Goal: Transaction & Acquisition: Book appointment/travel/reservation

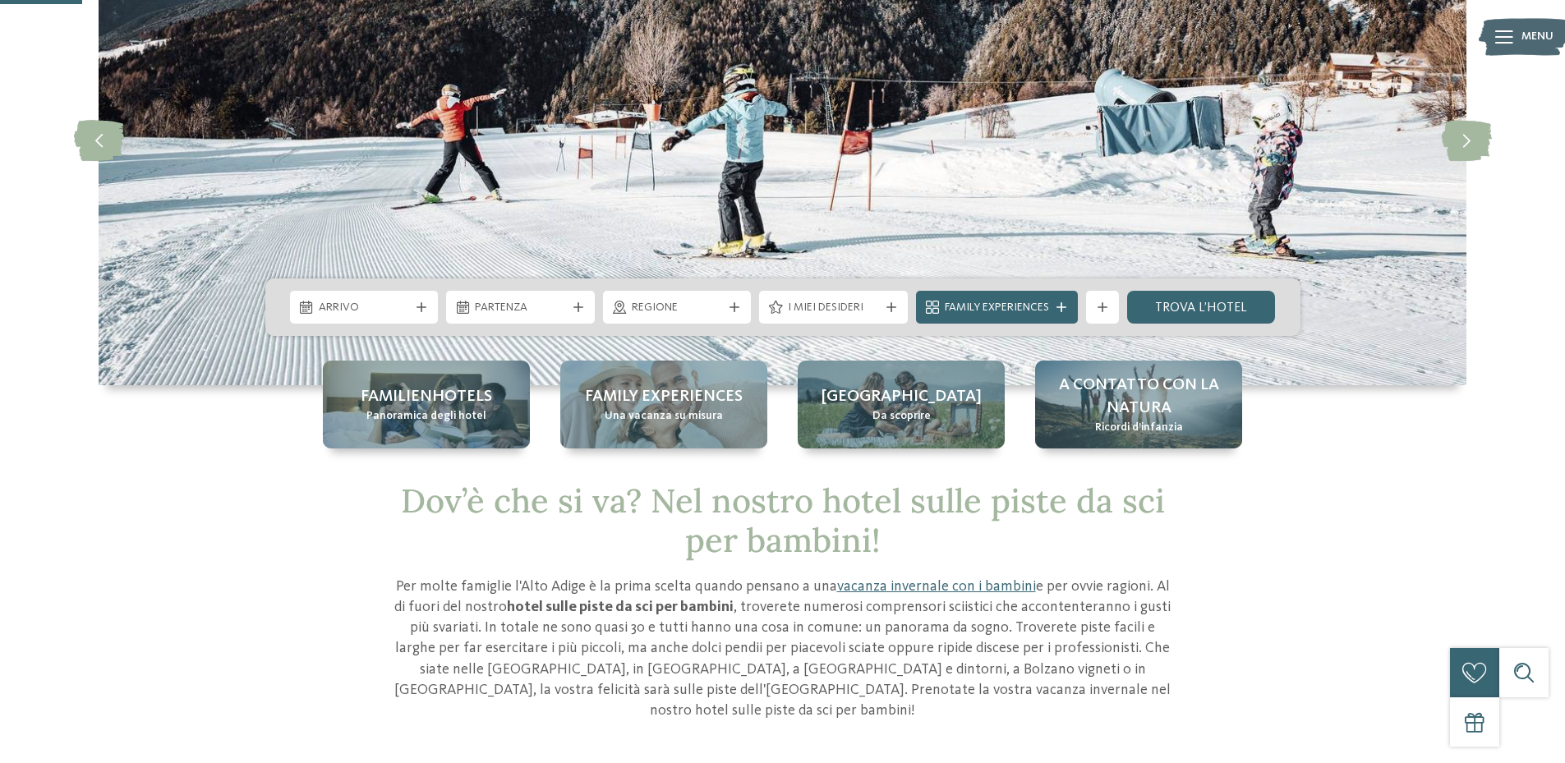
scroll to position [164, 0]
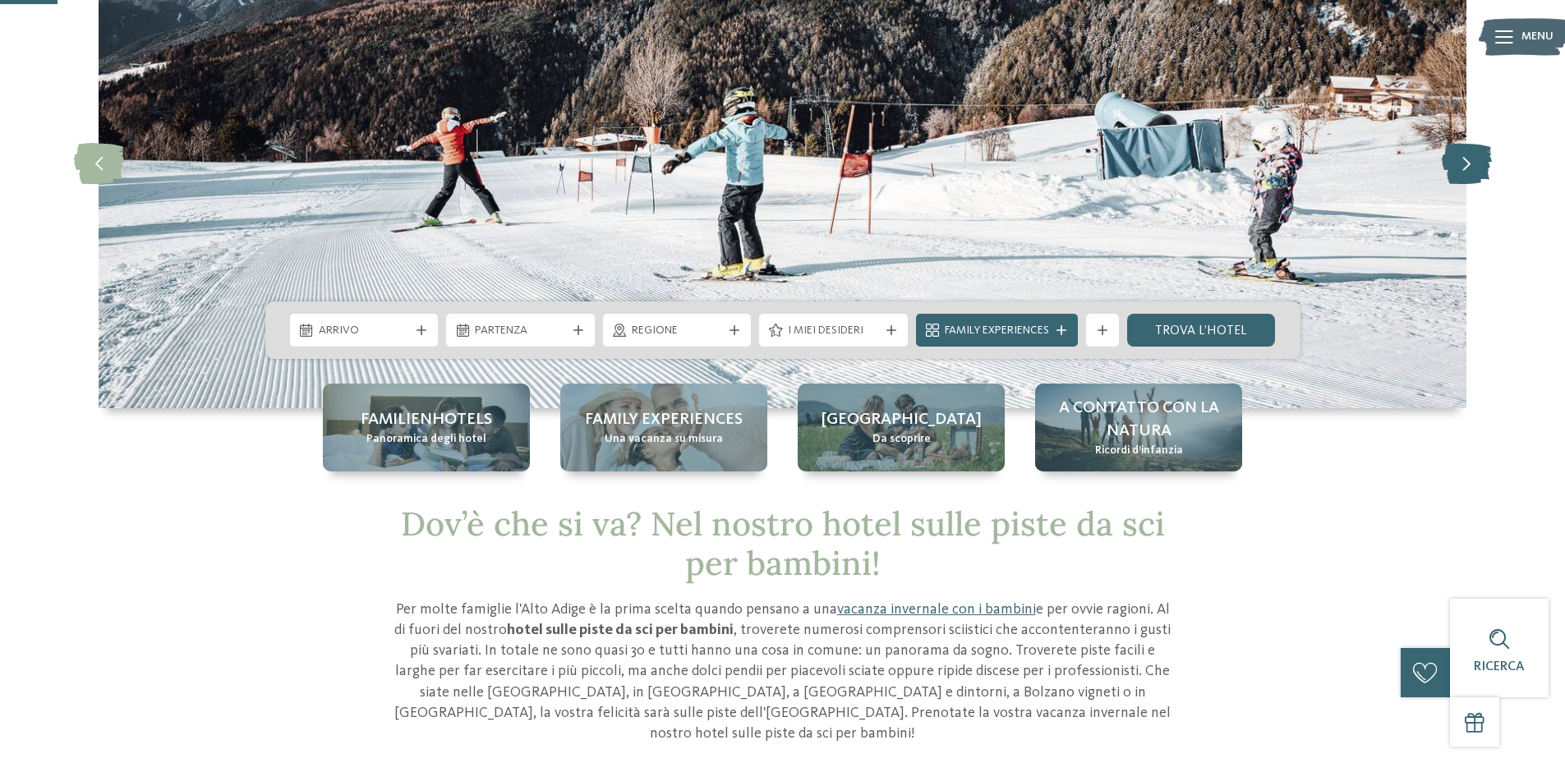
click at [1458, 167] on icon at bounding box center [1467, 162] width 50 height 41
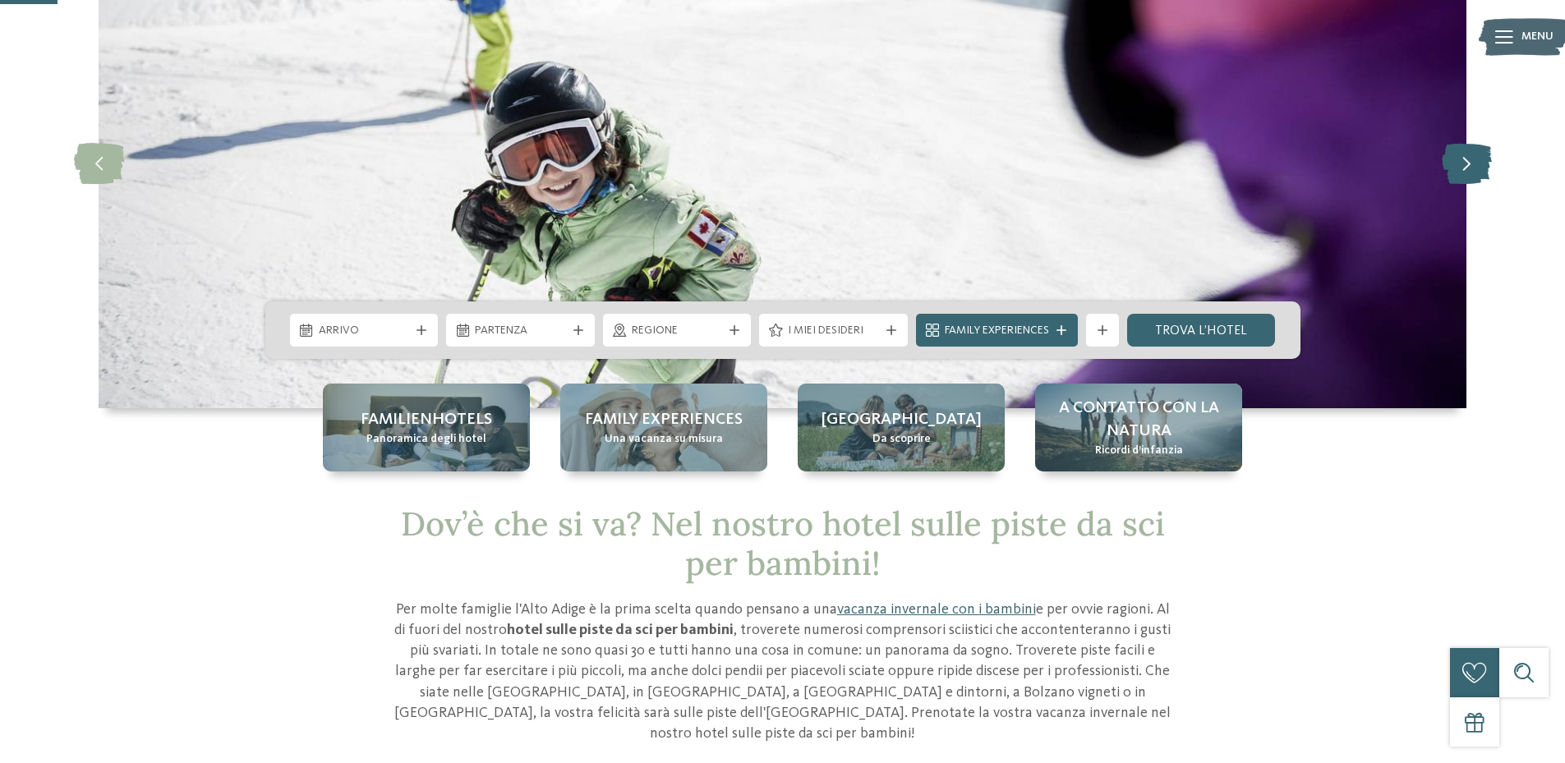
click at [1463, 165] on icon at bounding box center [1467, 162] width 50 height 41
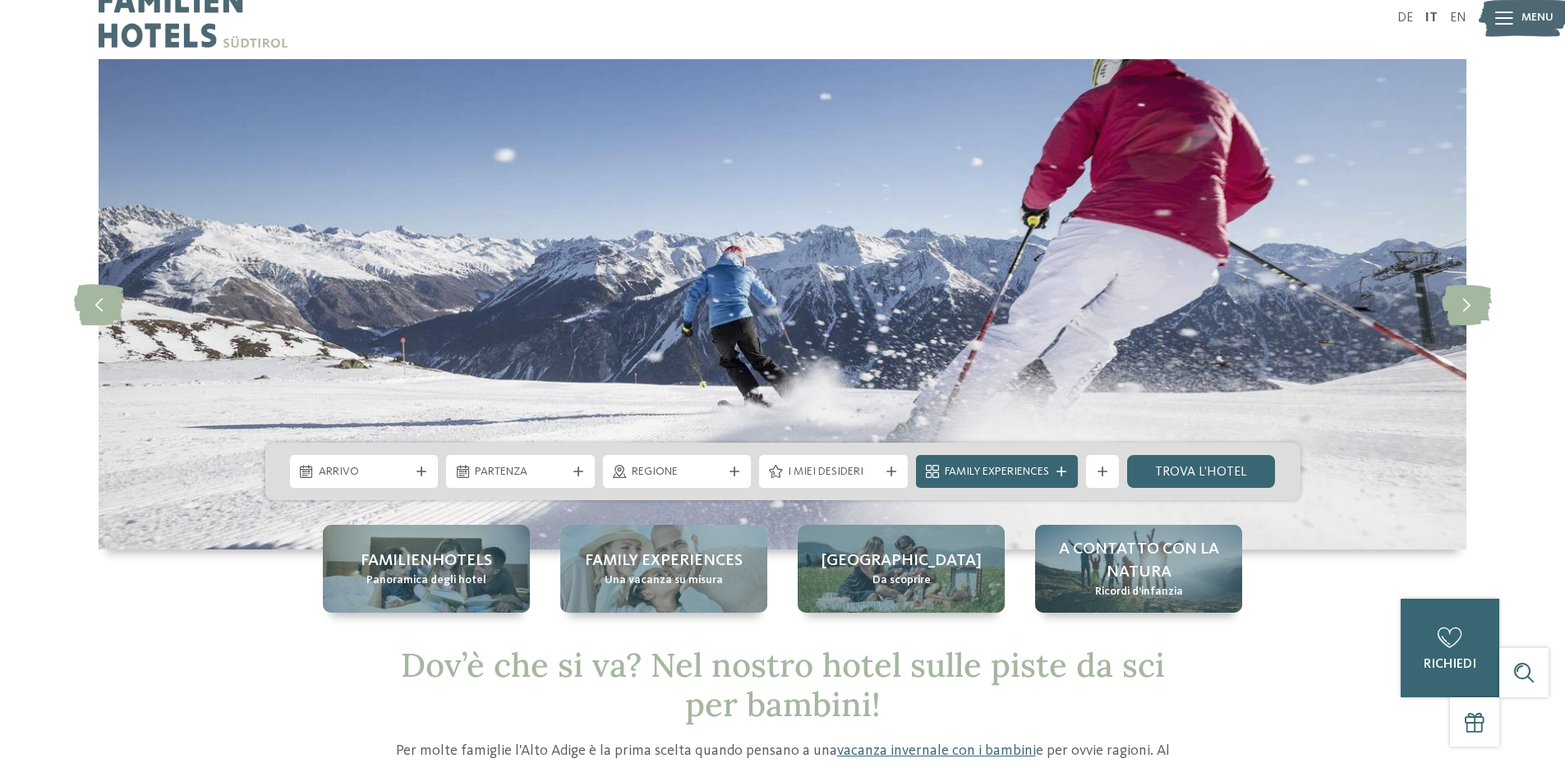
scroll to position [0, 0]
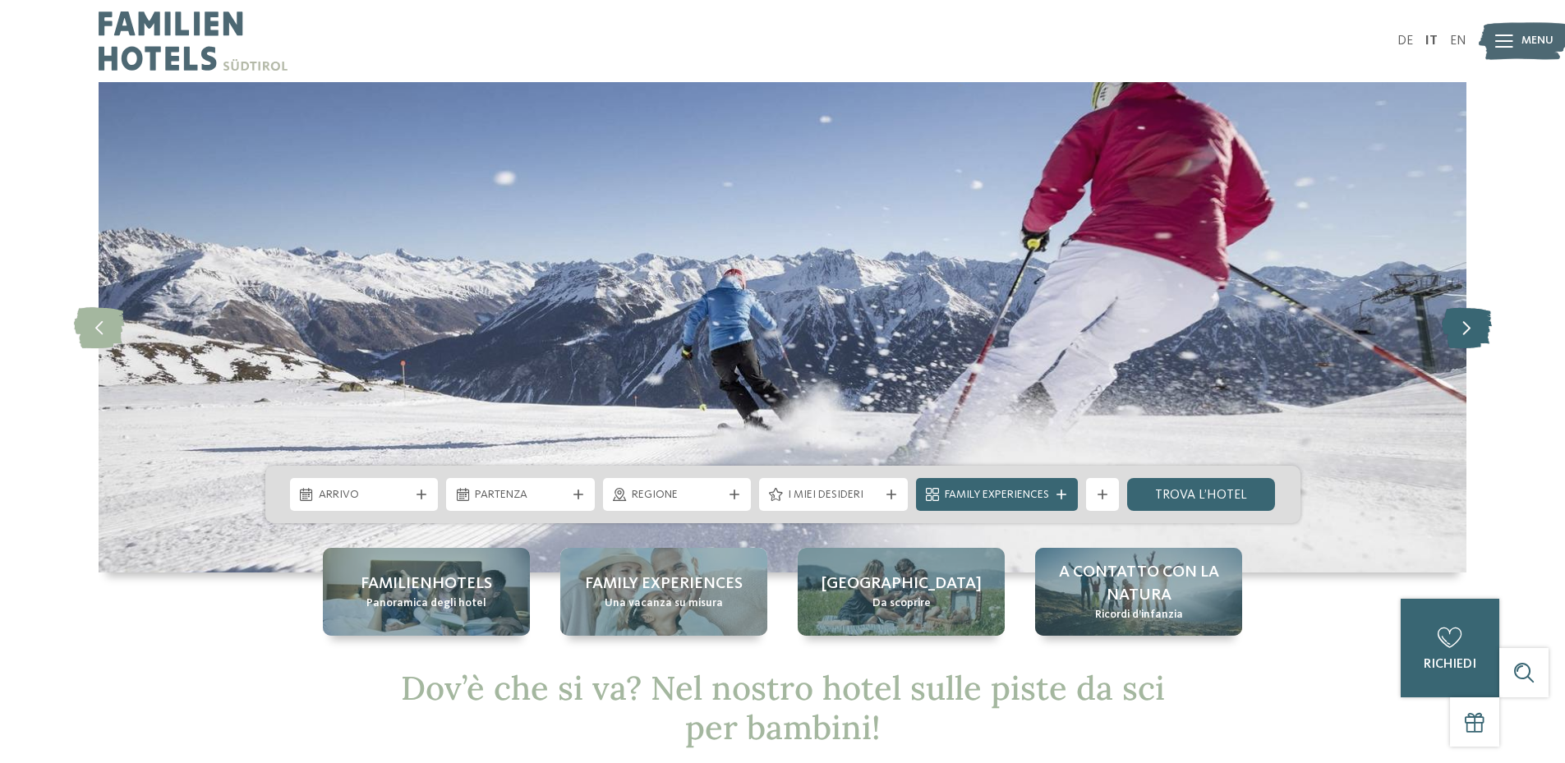
click at [1456, 325] on icon at bounding box center [1467, 326] width 50 height 41
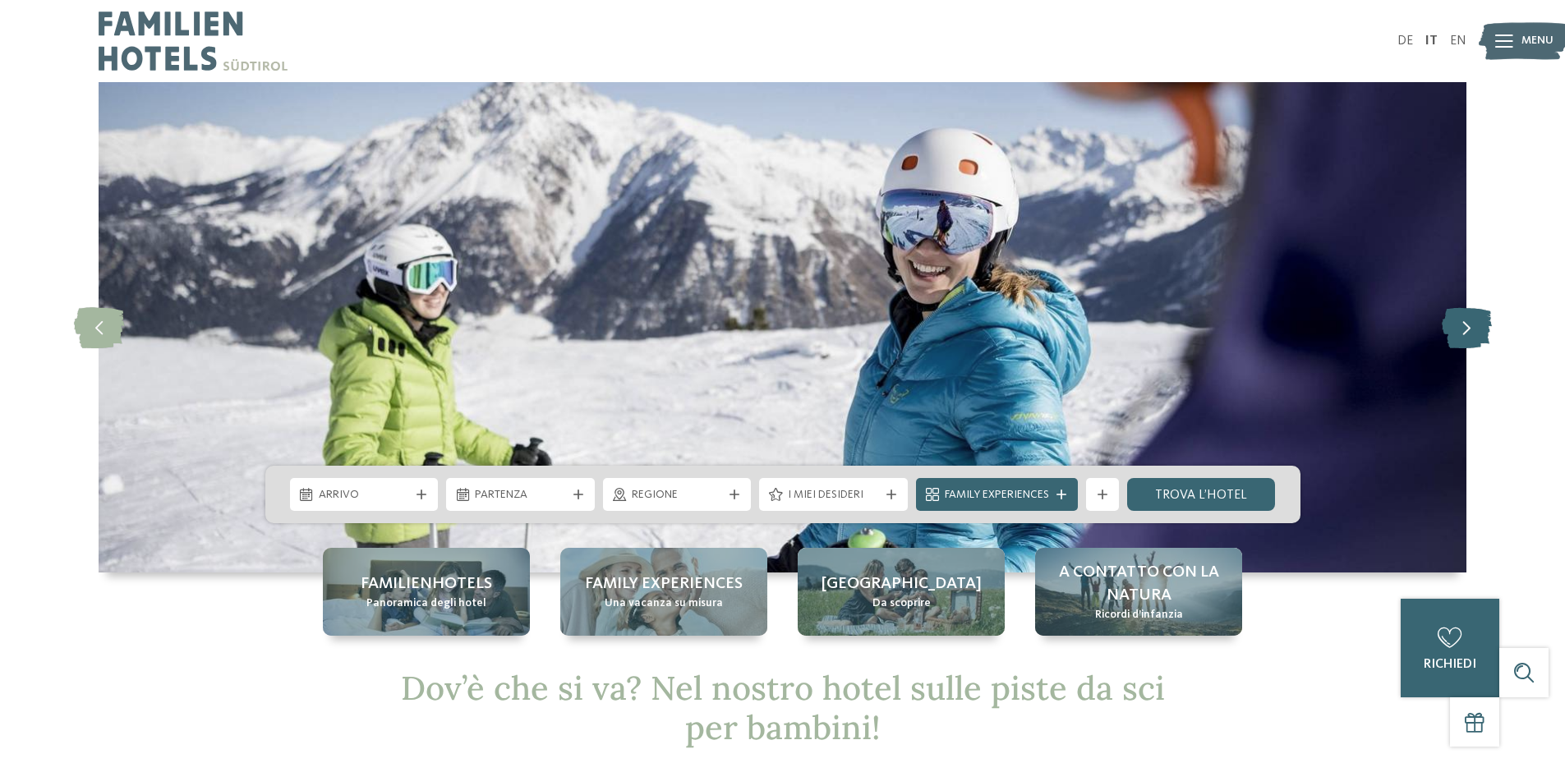
click at [1459, 326] on icon at bounding box center [1467, 326] width 50 height 41
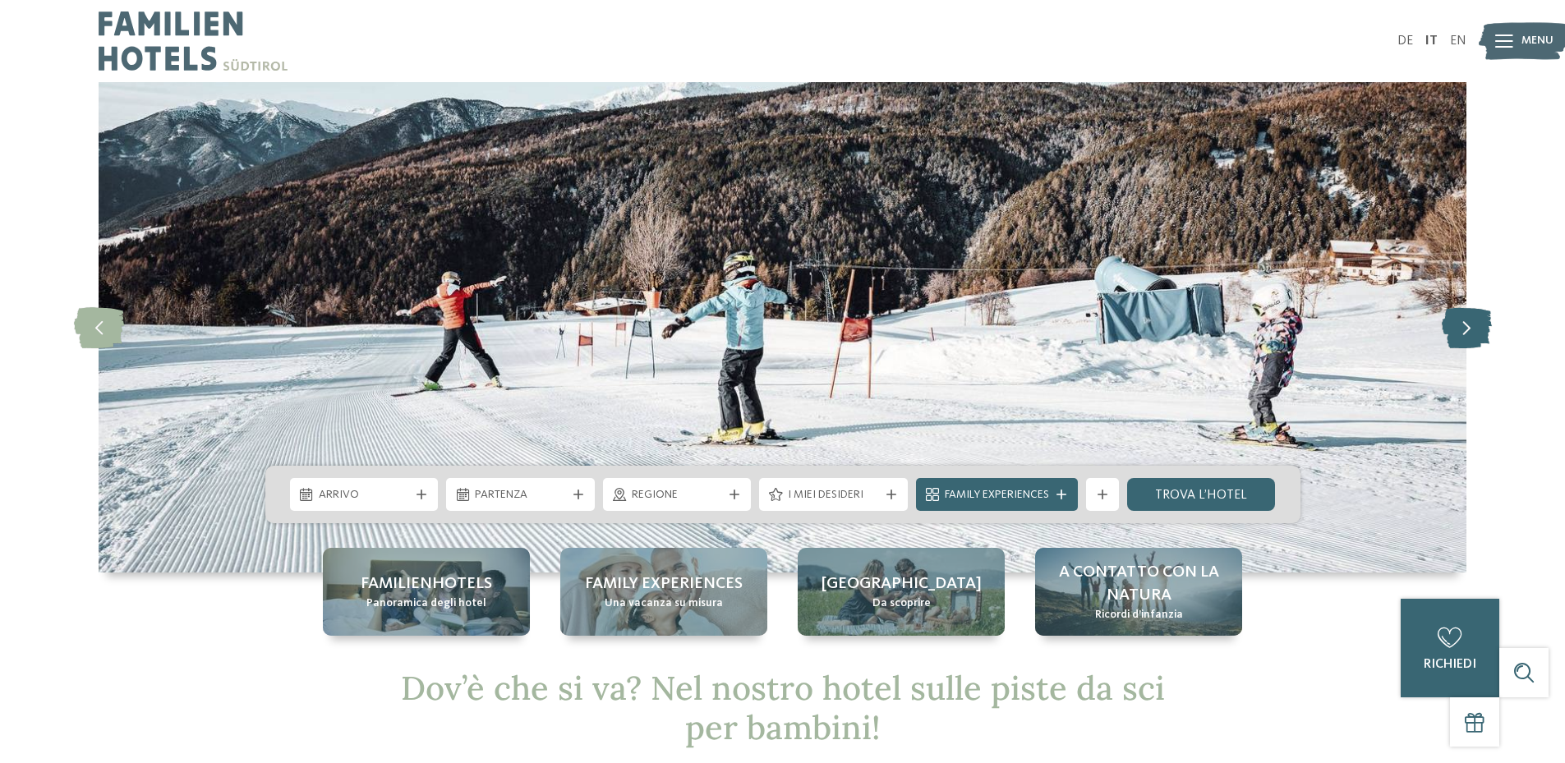
click at [1459, 326] on icon at bounding box center [1467, 326] width 50 height 41
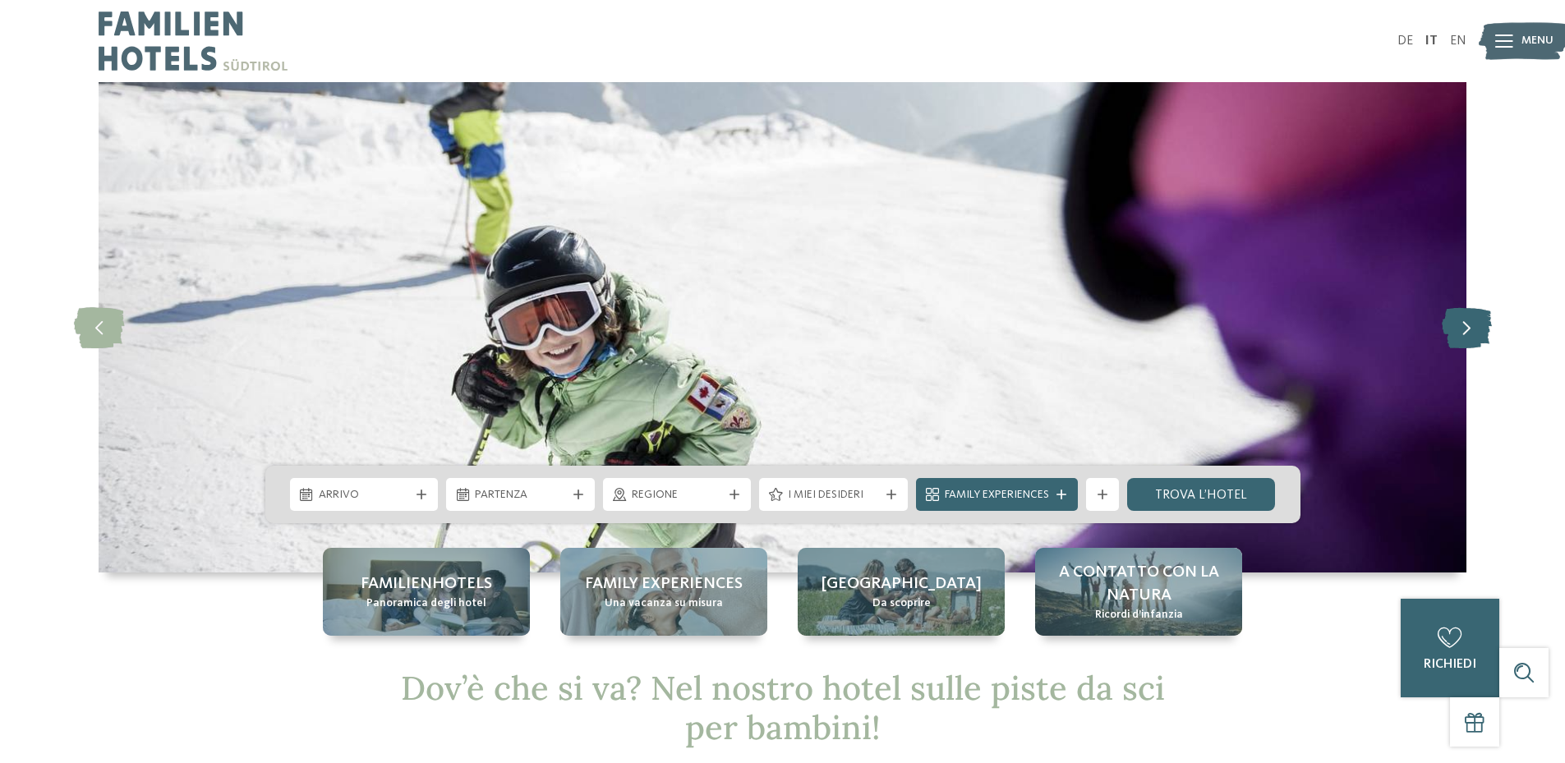
click at [1459, 326] on icon at bounding box center [1467, 326] width 50 height 41
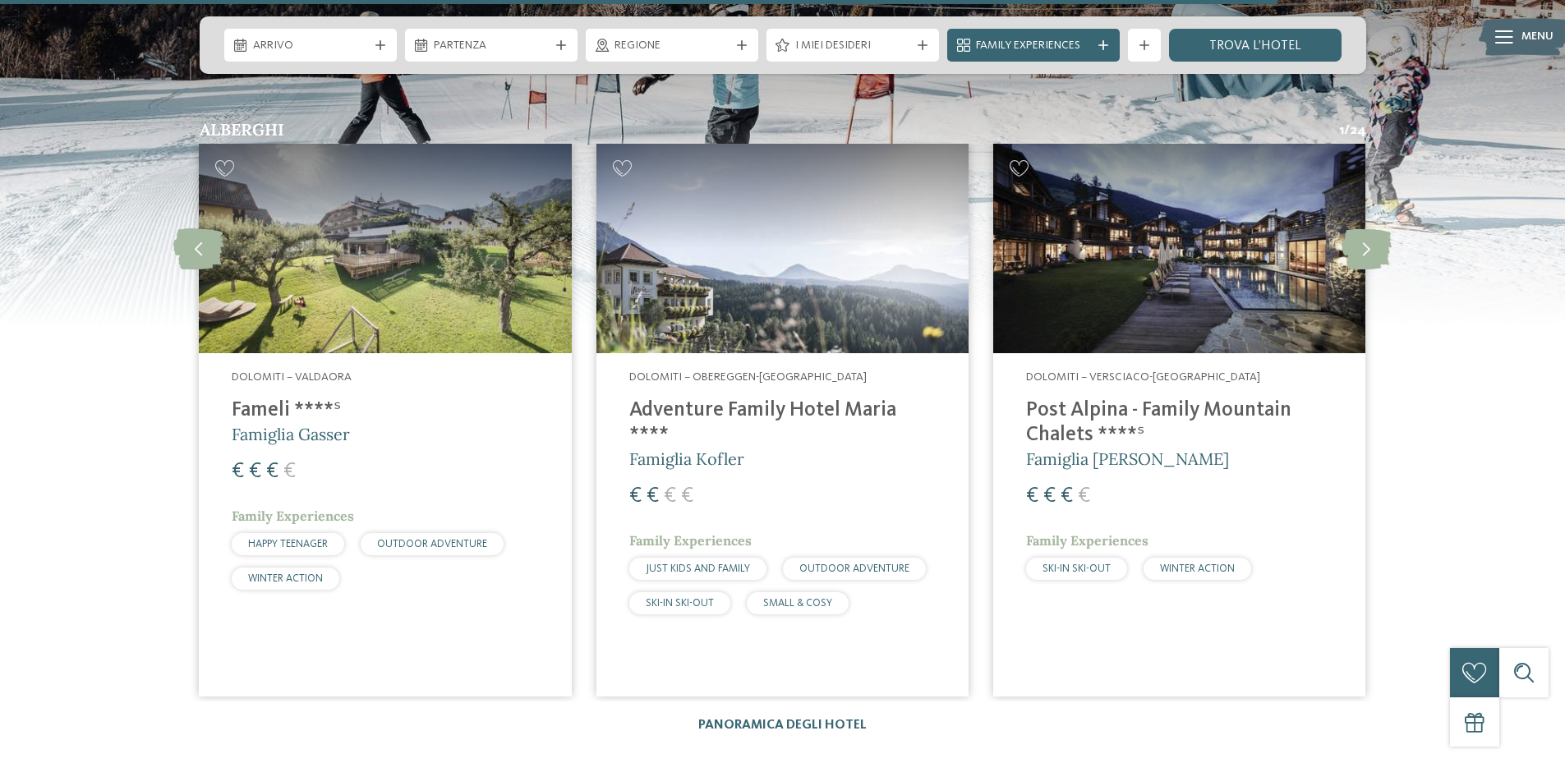
scroll to position [3724, 0]
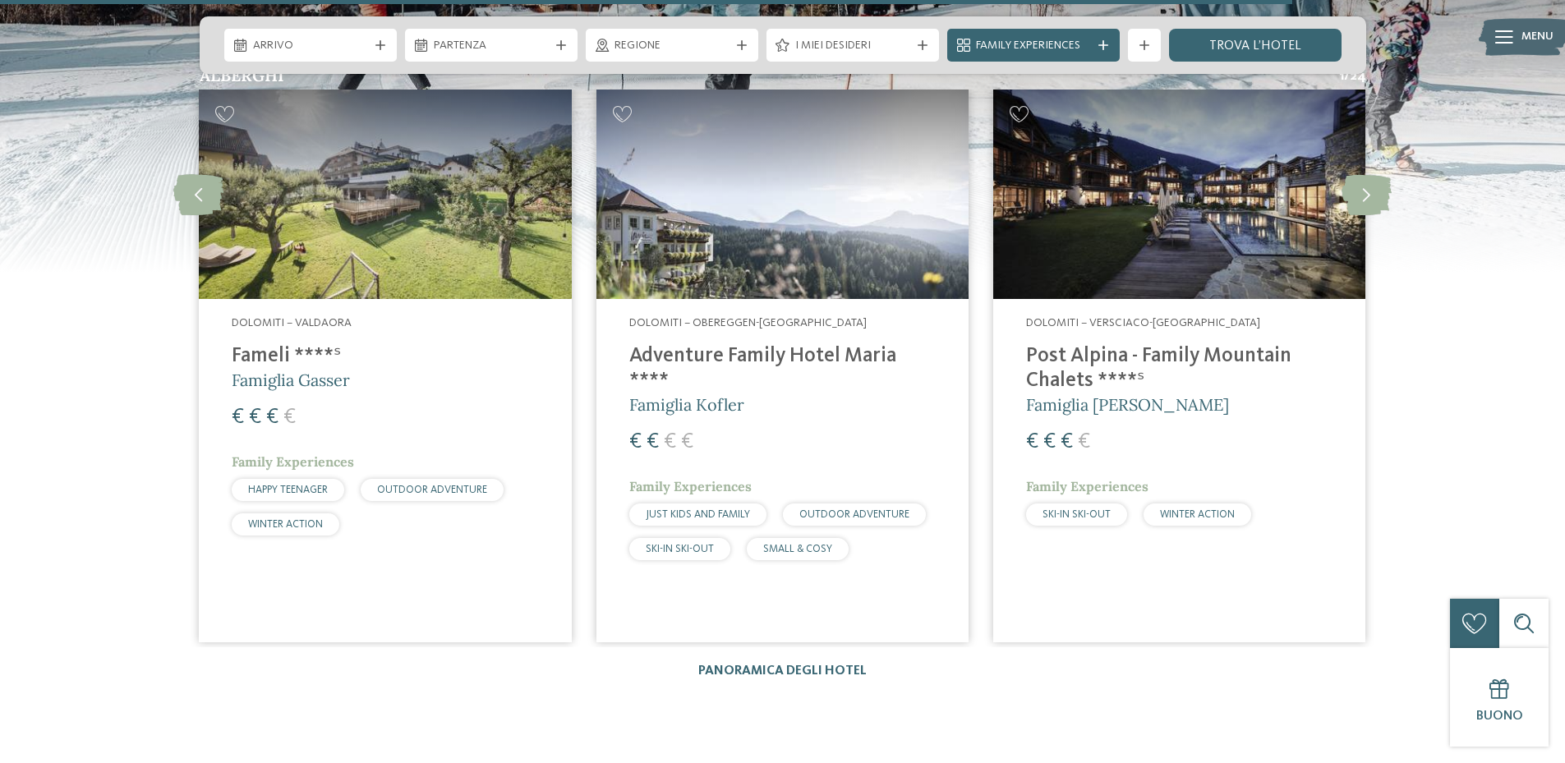
click at [1120, 227] on img at bounding box center [1179, 194] width 372 height 209
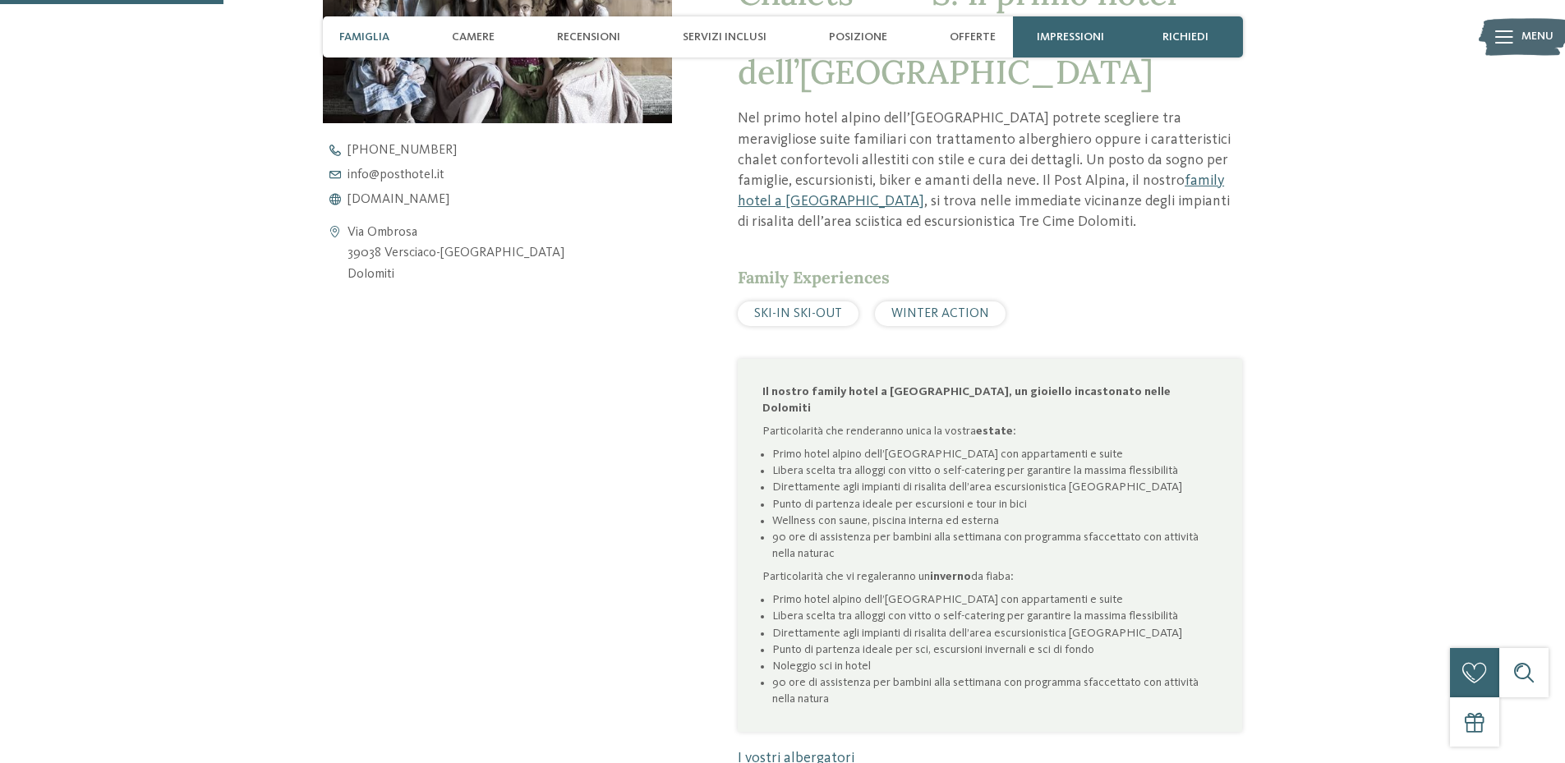
scroll to position [821, 0]
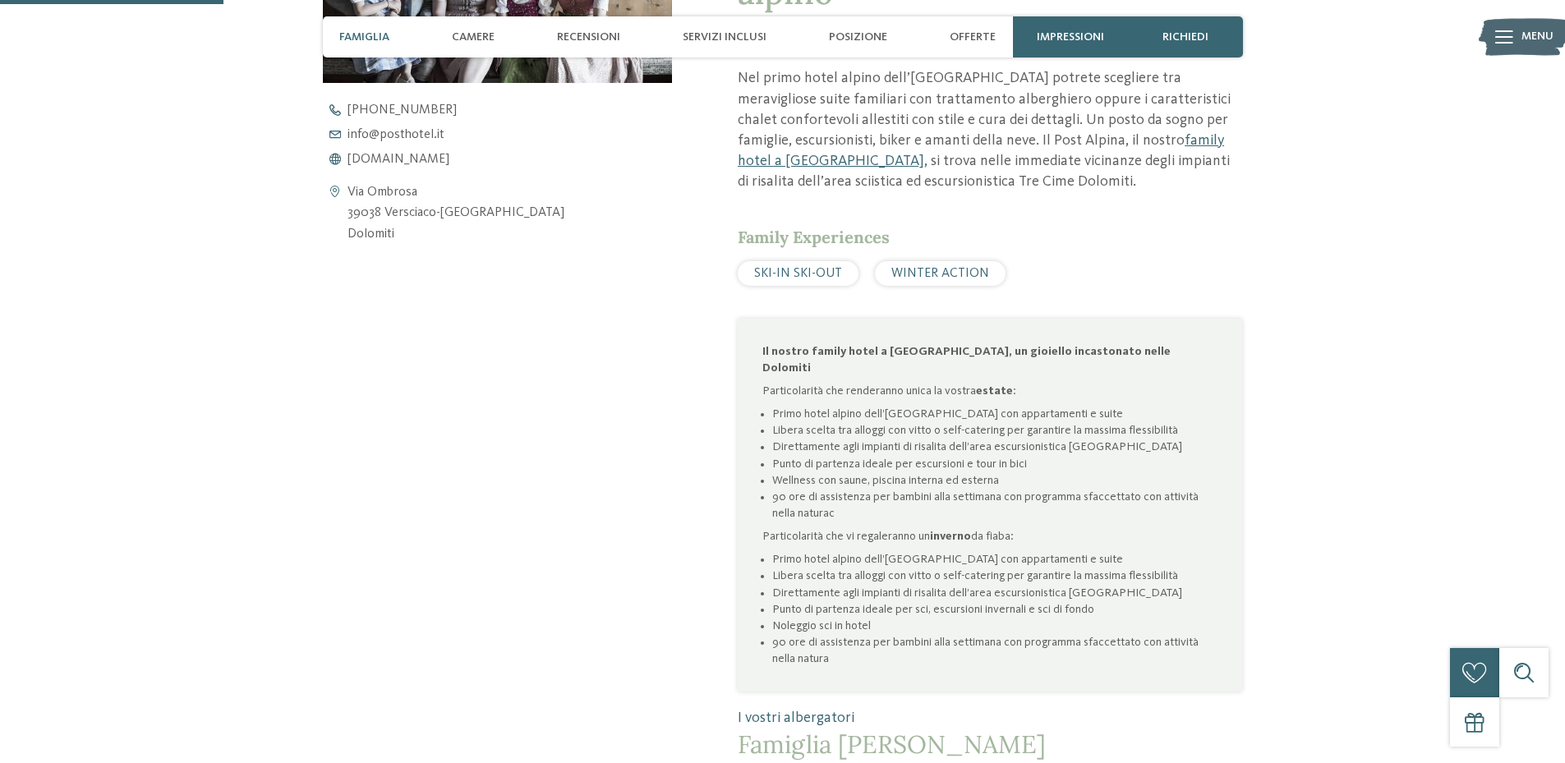
click at [791, 267] on span "SKI-IN SKI-OUT" at bounding box center [798, 273] width 88 height 13
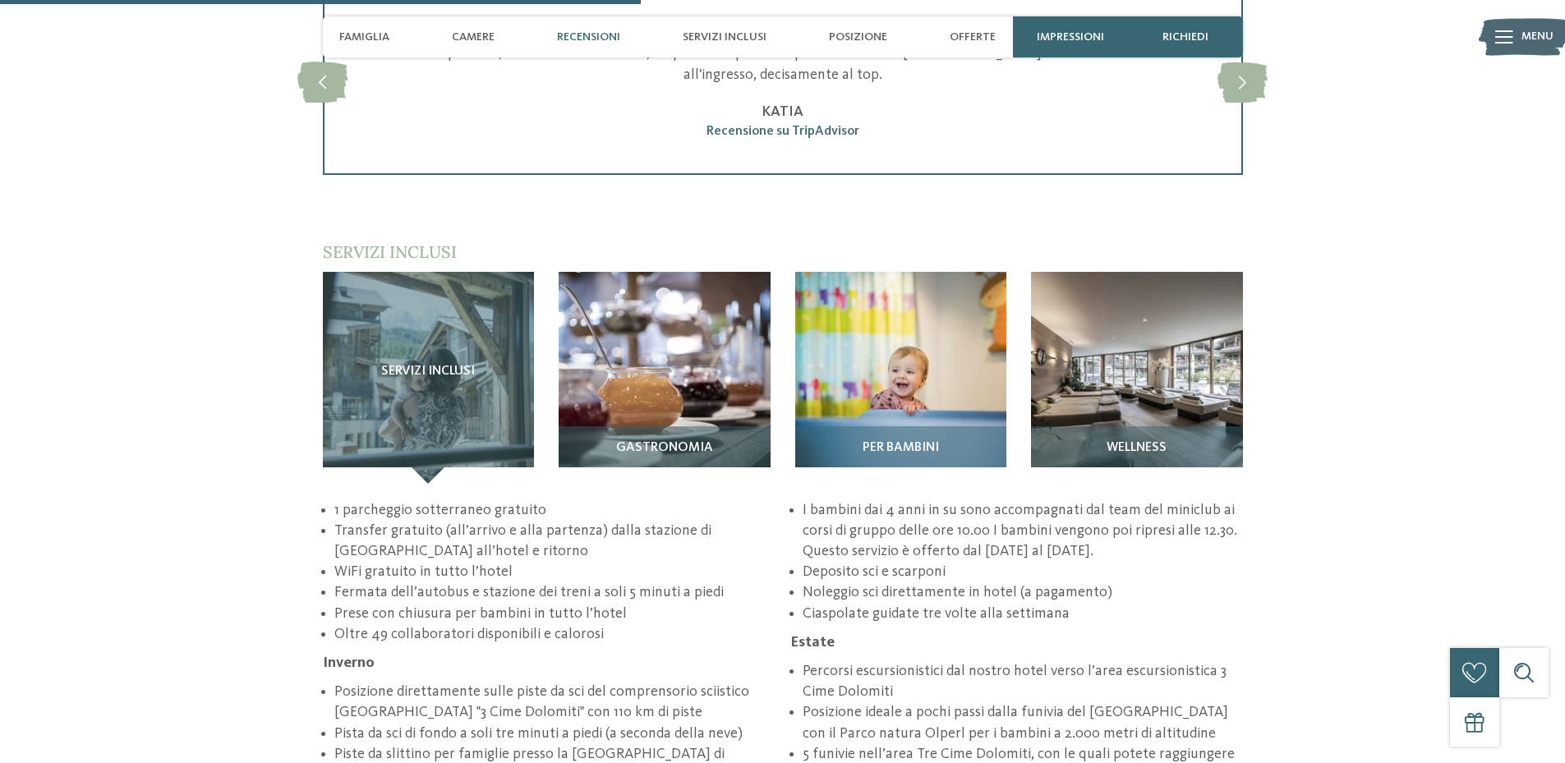
scroll to position [2355, 0]
